Goal: Task Accomplishment & Management: Use online tool/utility

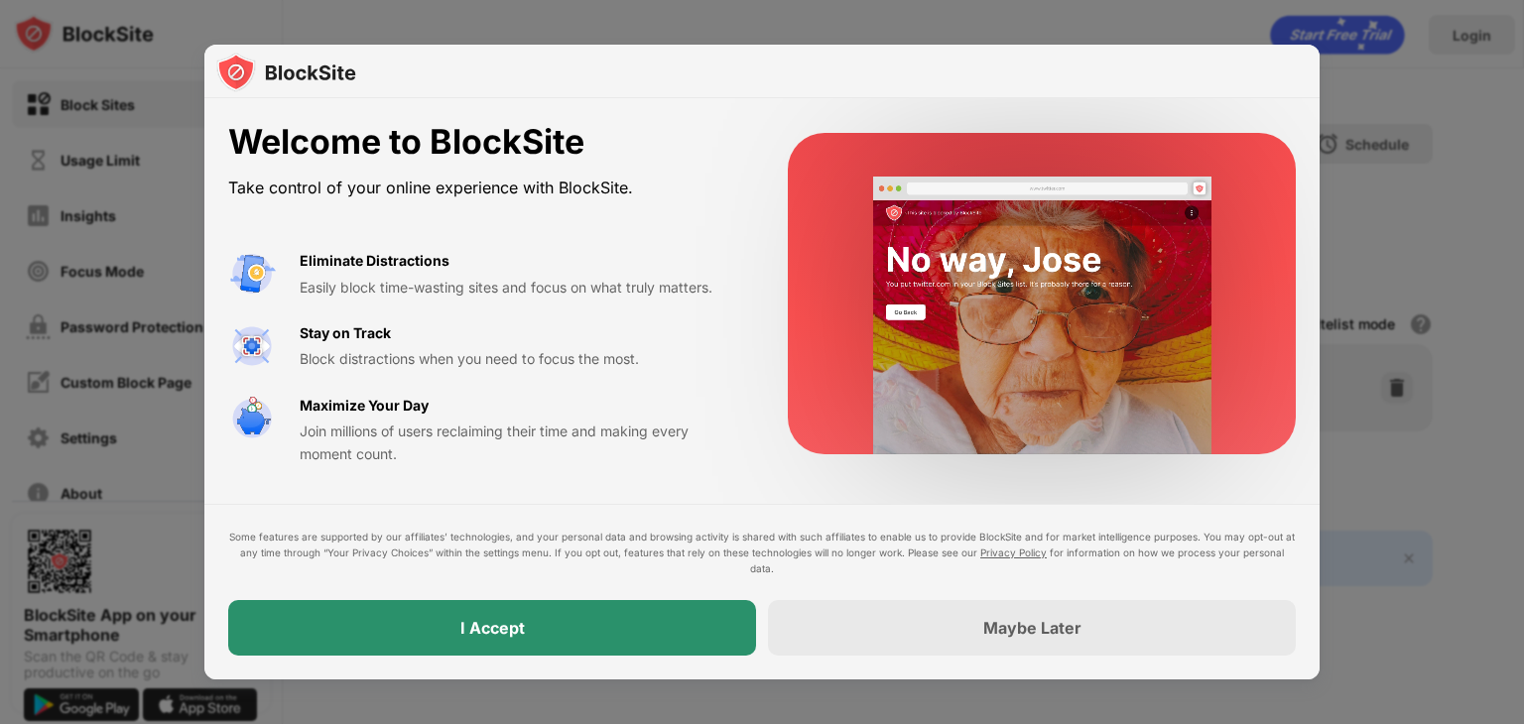
click at [477, 613] on div "I Accept" at bounding box center [492, 628] width 528 height 56
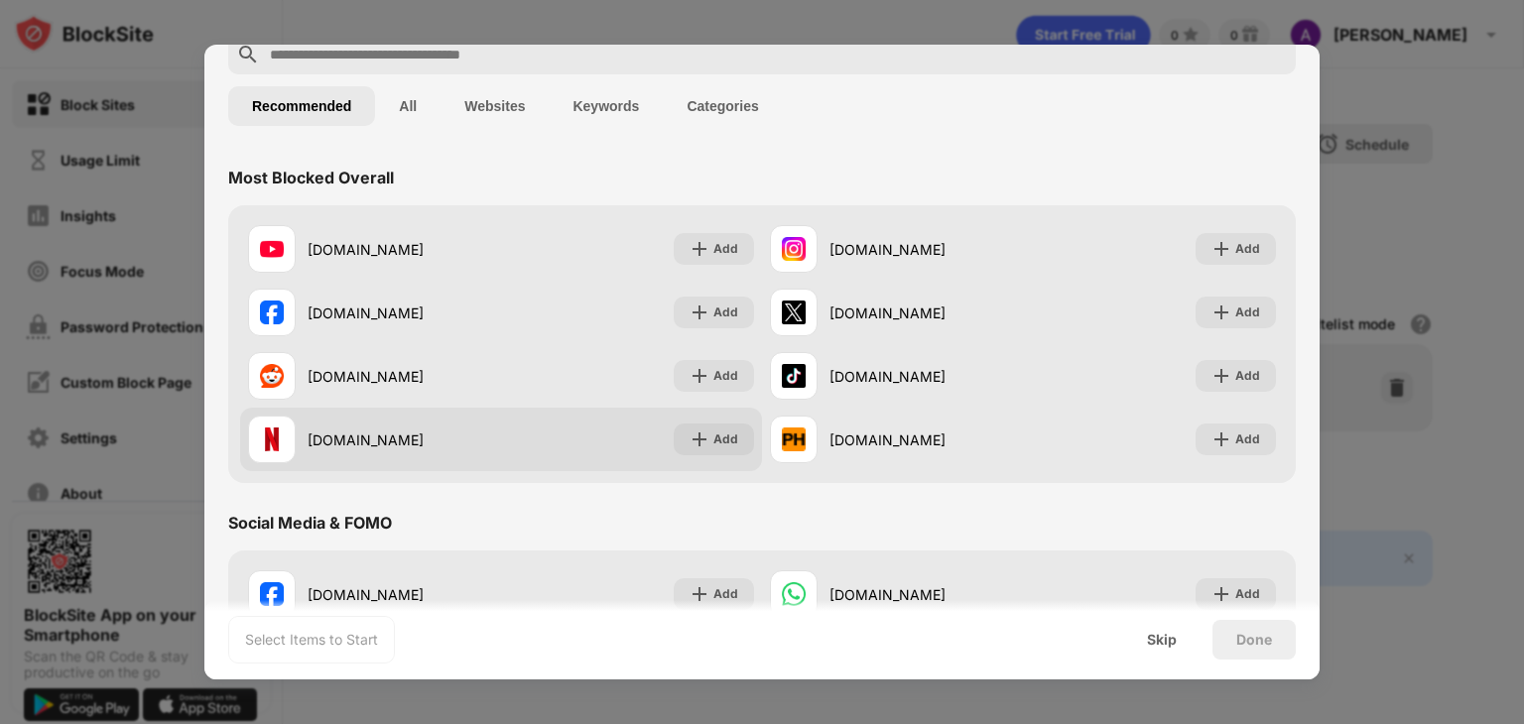
scroll to position [198, 0]
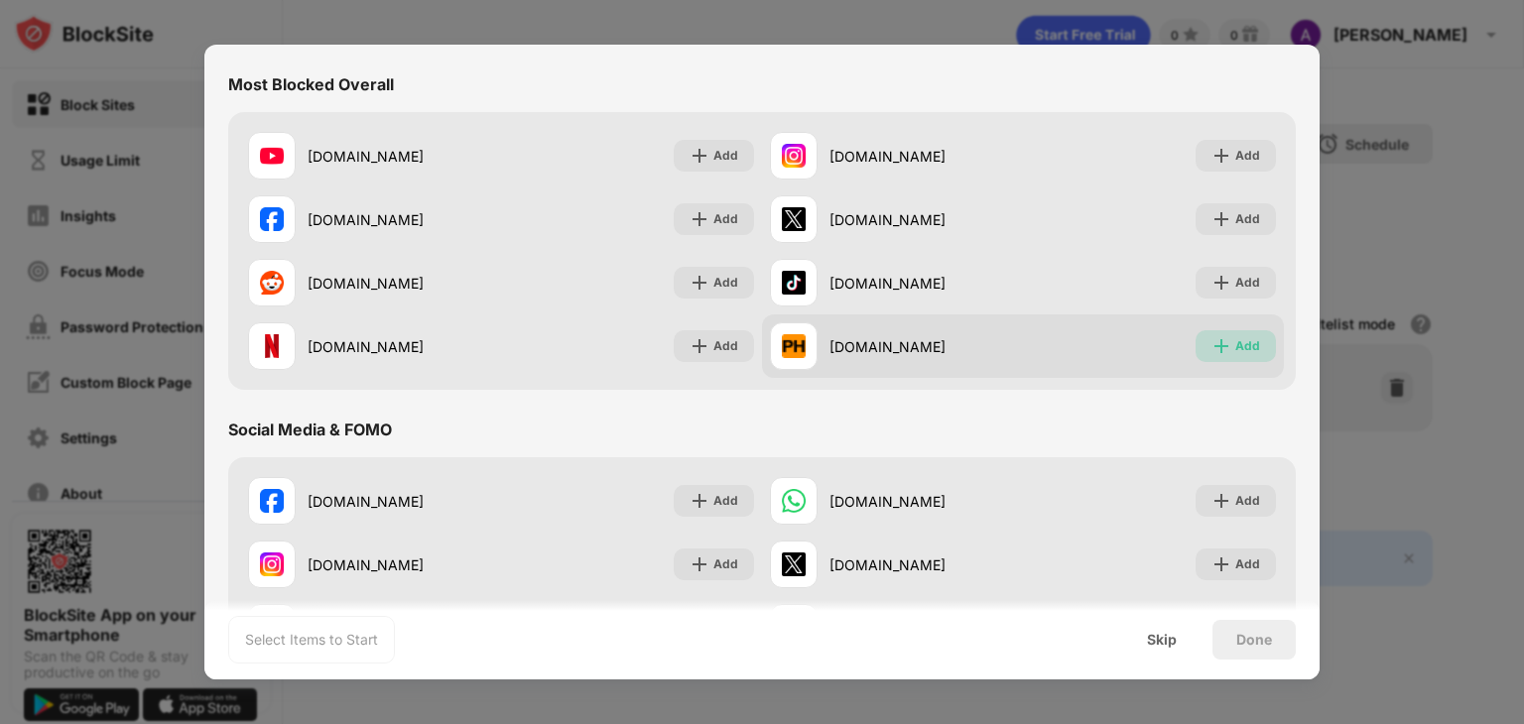
click at [1212, 340] on img at bounding box center [1222, 346] width 20 height 20
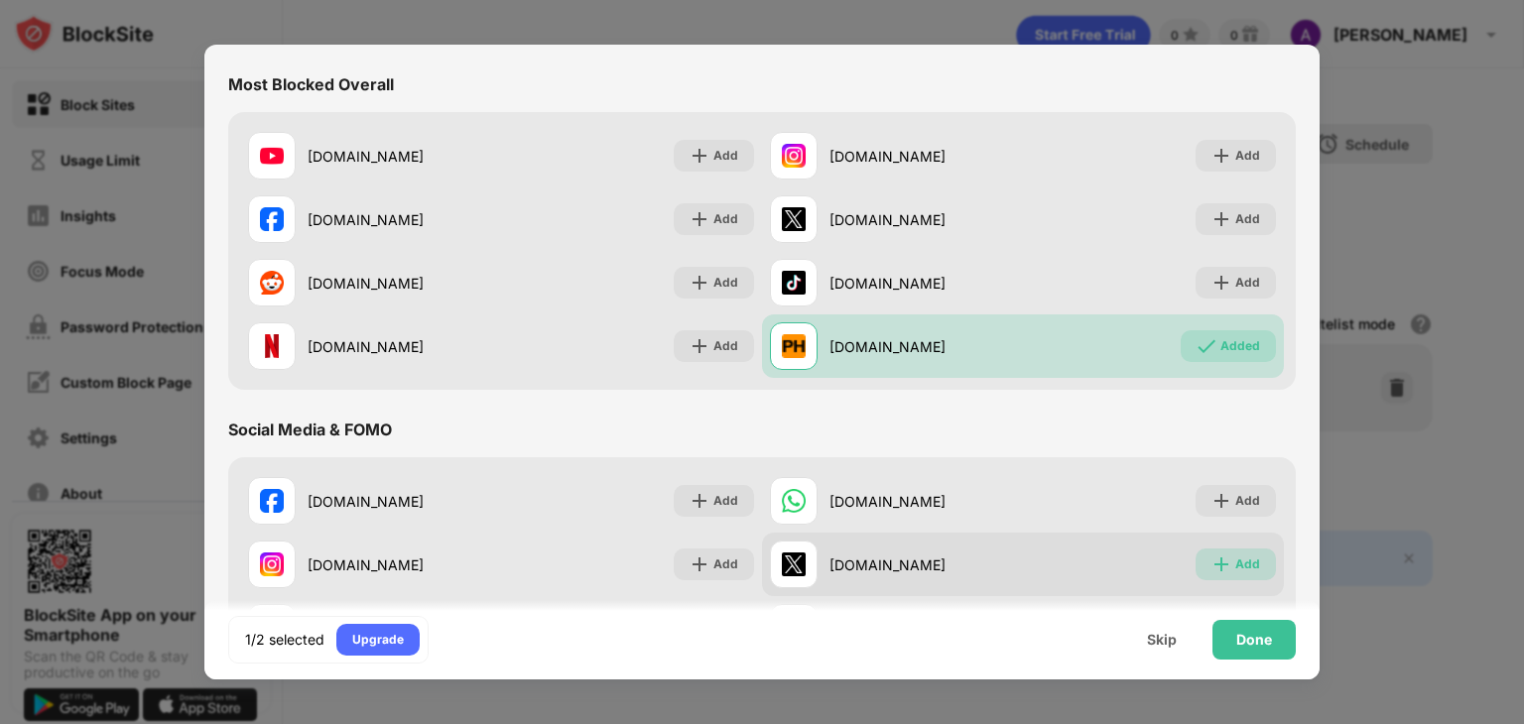
click at [1246, 572] on div "Add" at bounding box center [1236, 565] width 80 height 32
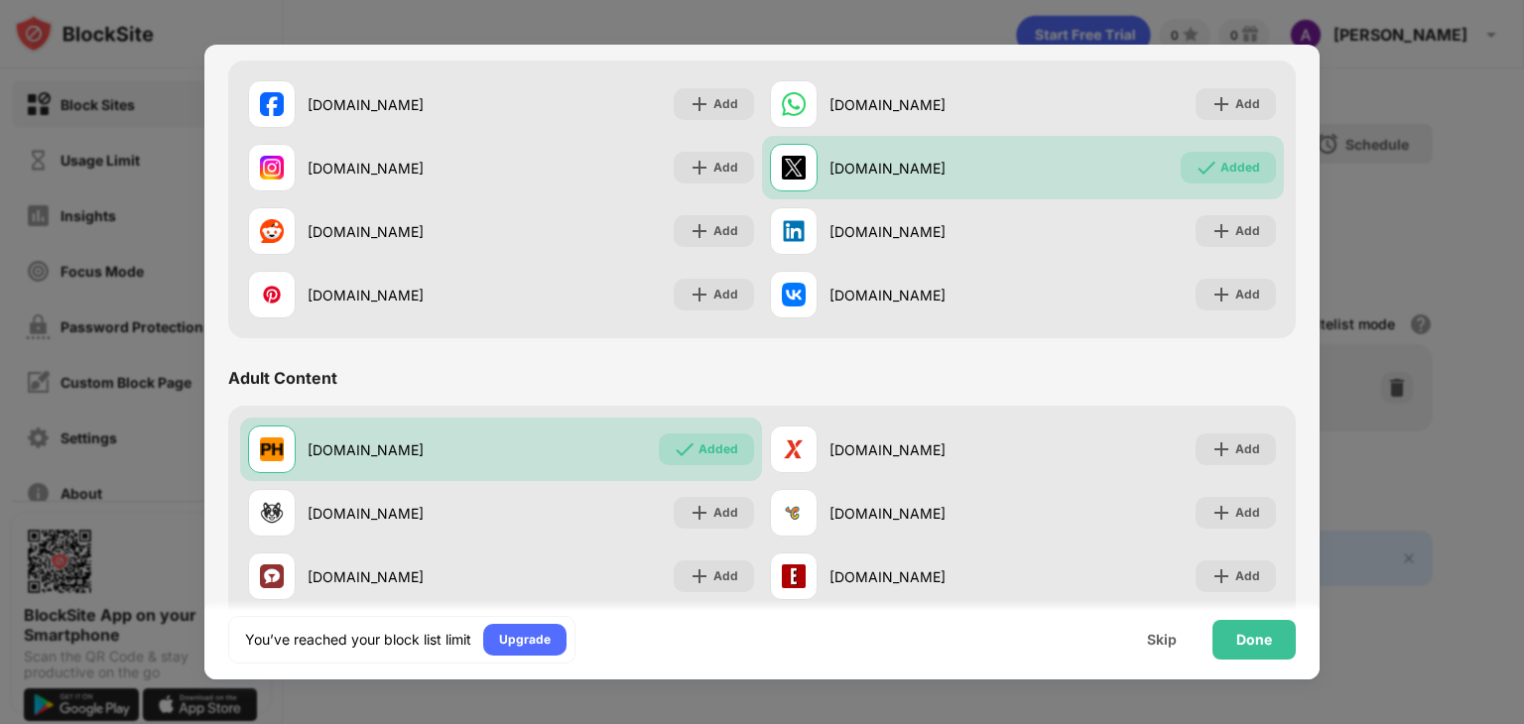
scroll to position [695, 0]
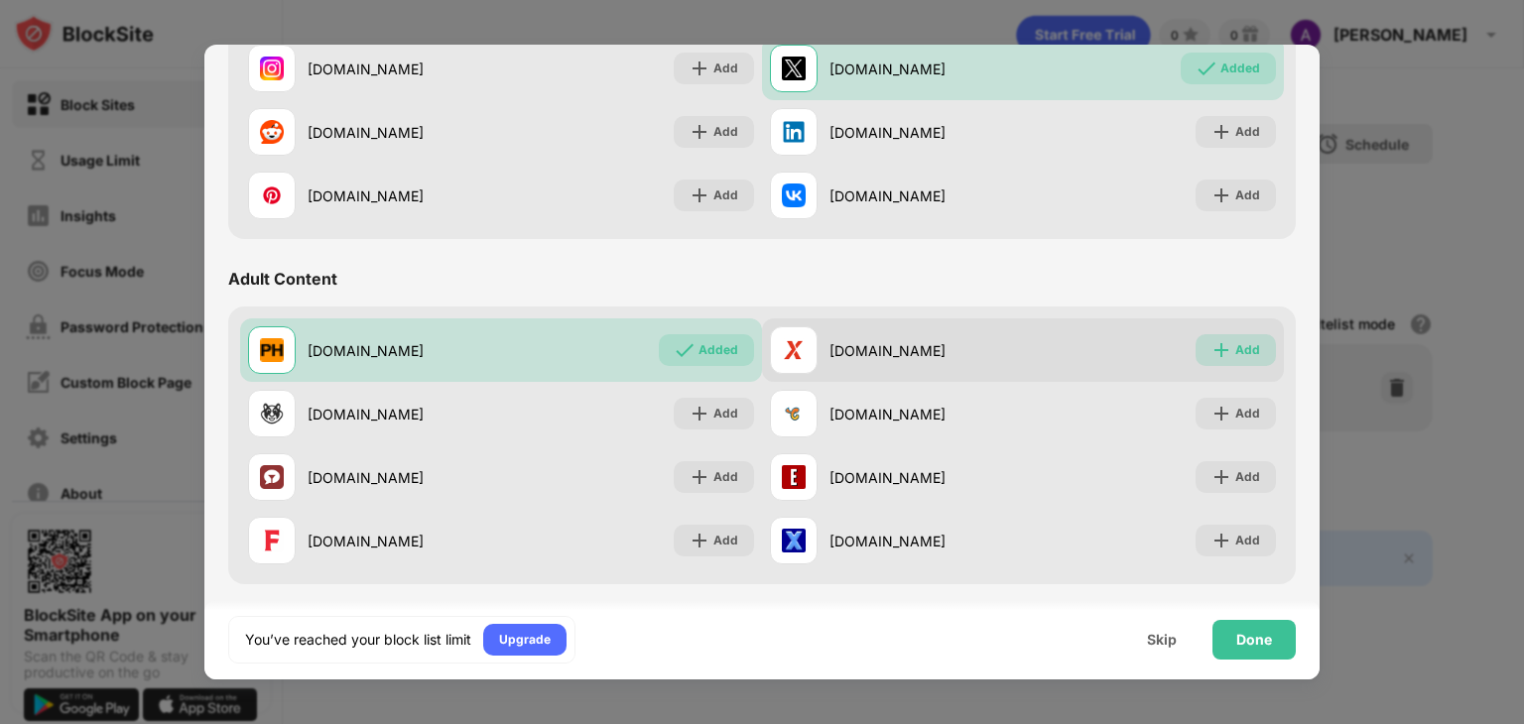
click at [1236, 343] on div "Add" at bounding box center [1248, 350] width 25 height 20
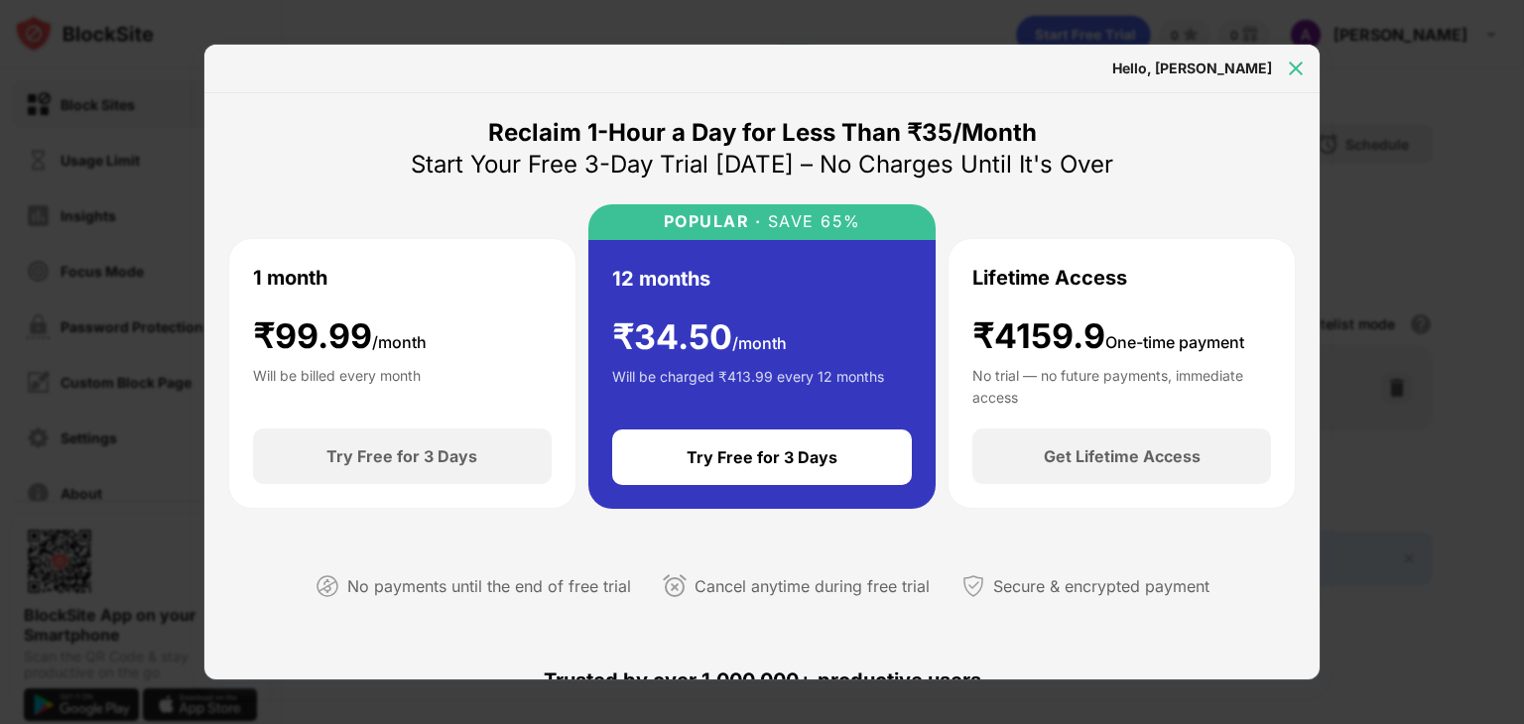
click at [1301, 65] on img at bounding box center [1296, 69] width 20 height 20
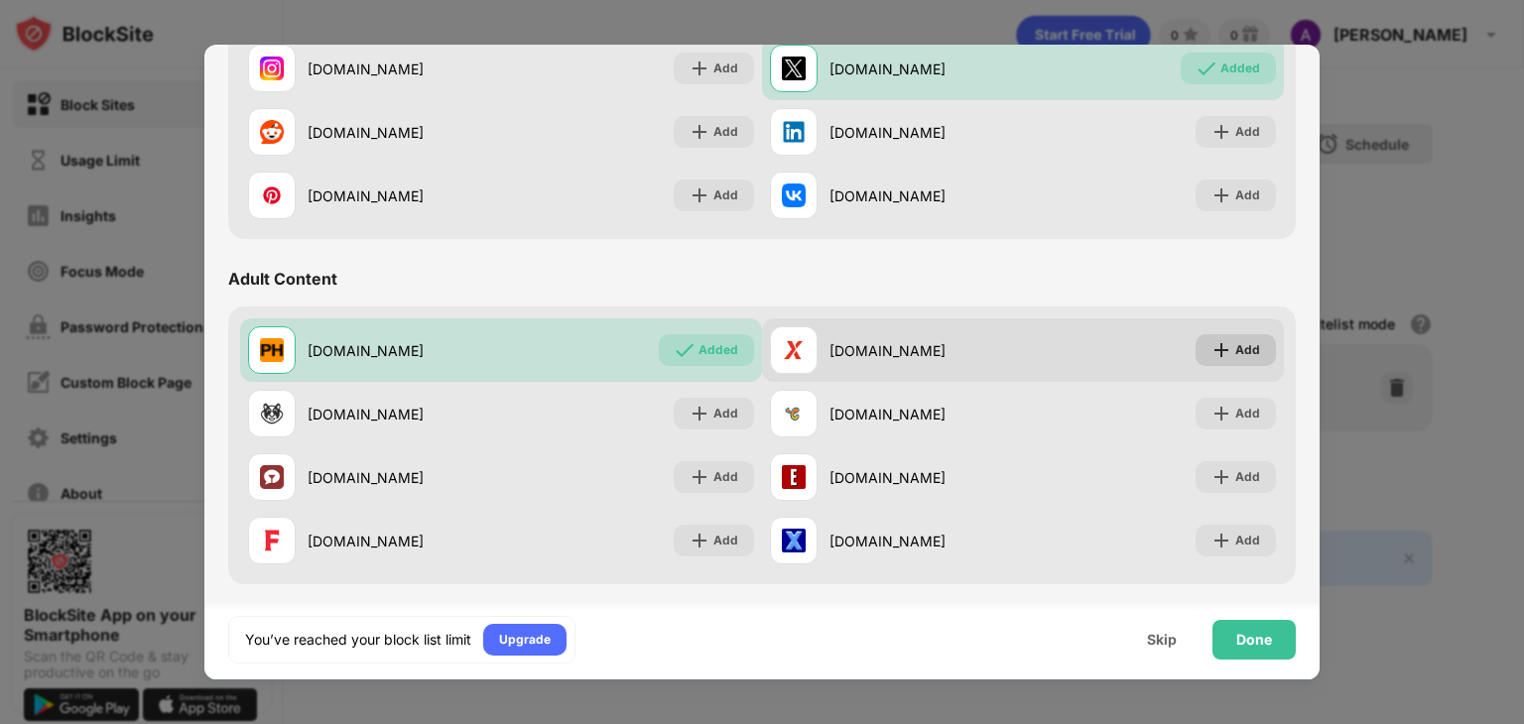
click at [1236, 346] on div "Add" at bounding box center [1248, 350] width 25 height 20
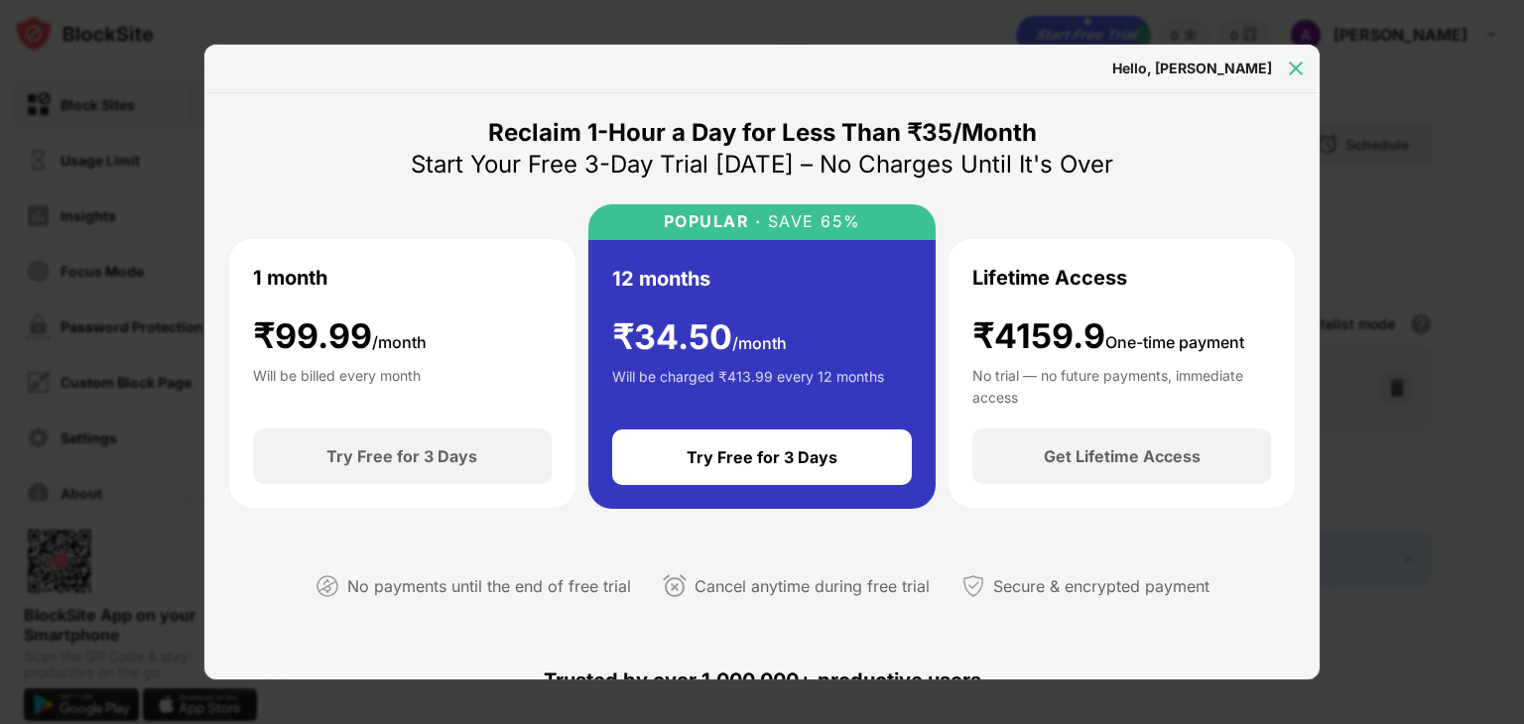
click at [1291, 65] on img at bounding box center [1296, 69] width 20 height 20
